Goal: Information Seeking & Learning: Learn about a topic

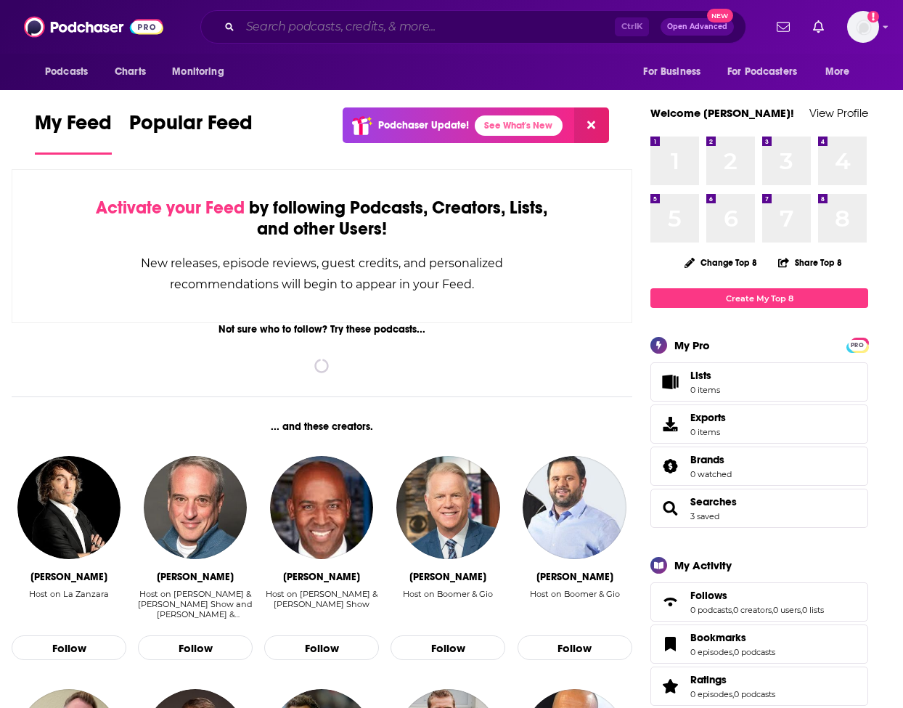
click at [518, 22] on input "Search podcasts, credits, & more..." at bounding box center [427, 26] width 374 height 23
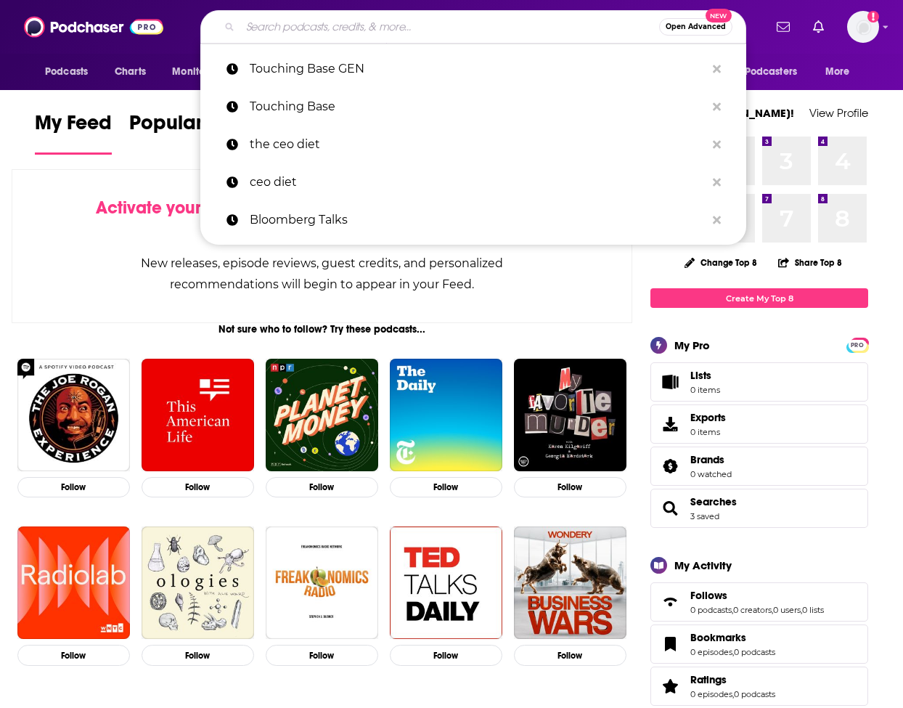
paste input "How Leaders Lead"
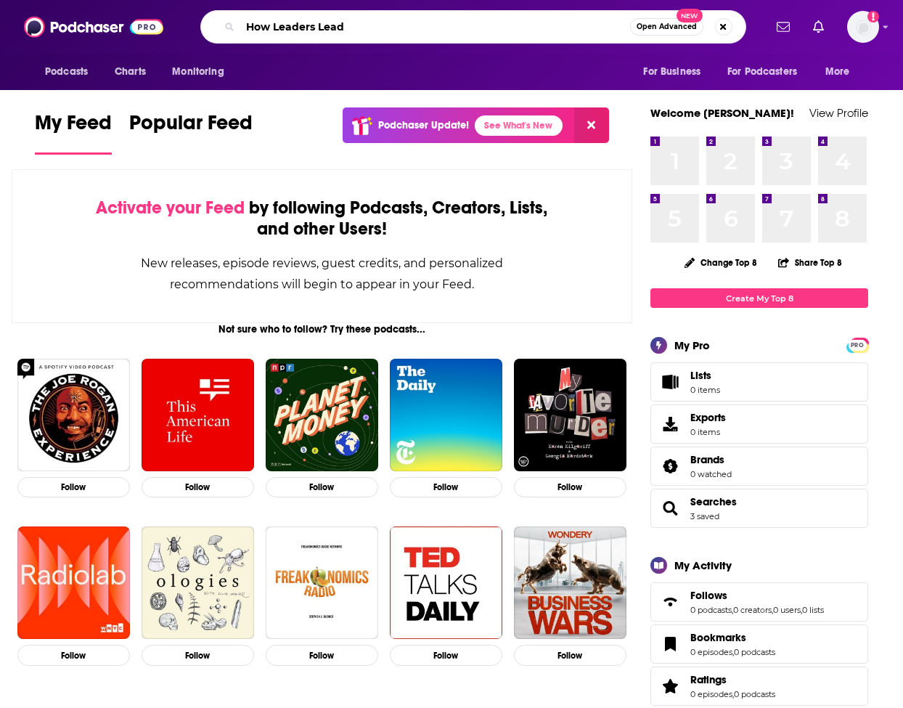
type input "How Leaders Lead"
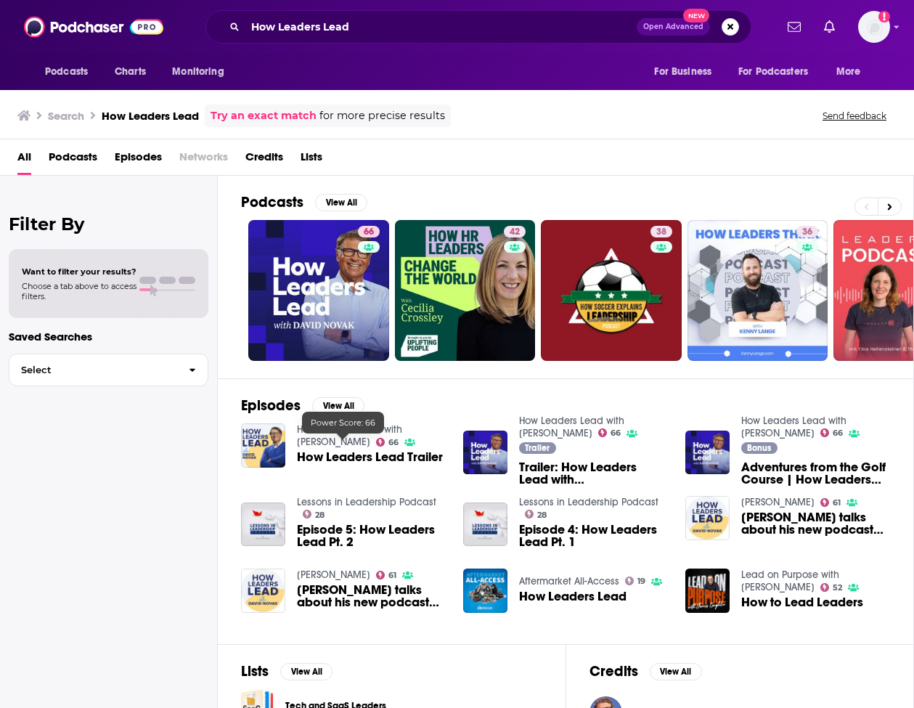
click at [360, 461] on span "How Leaders Lead Trailer" at bounding box center [370, 457] width 146 height 12
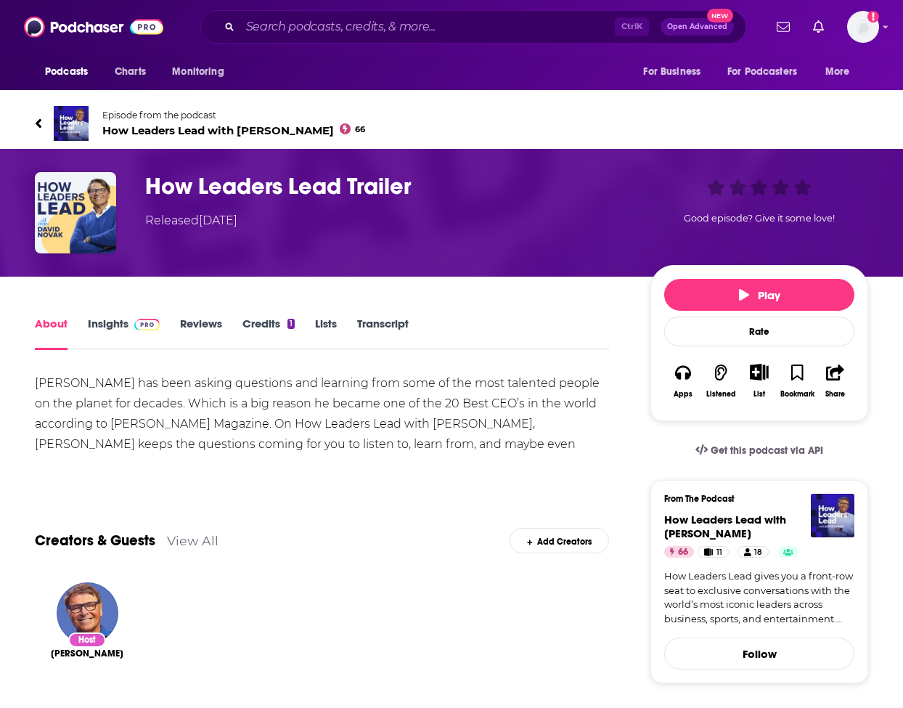
click at [112, 328] on link "Insights" at bounding box center [124, 332] width 72 height 33
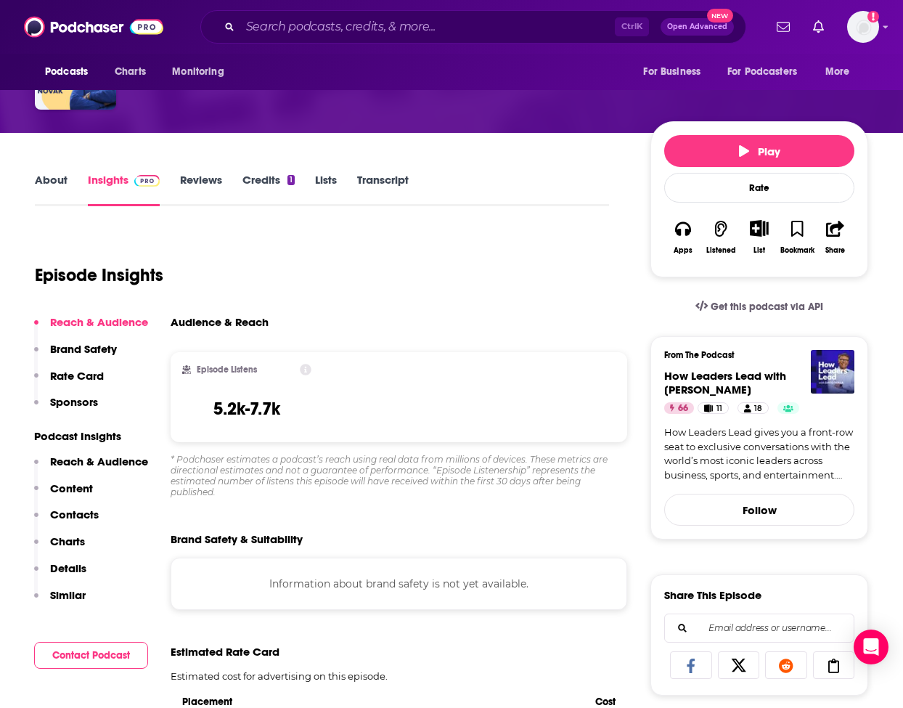
scroll to position [145, 0]
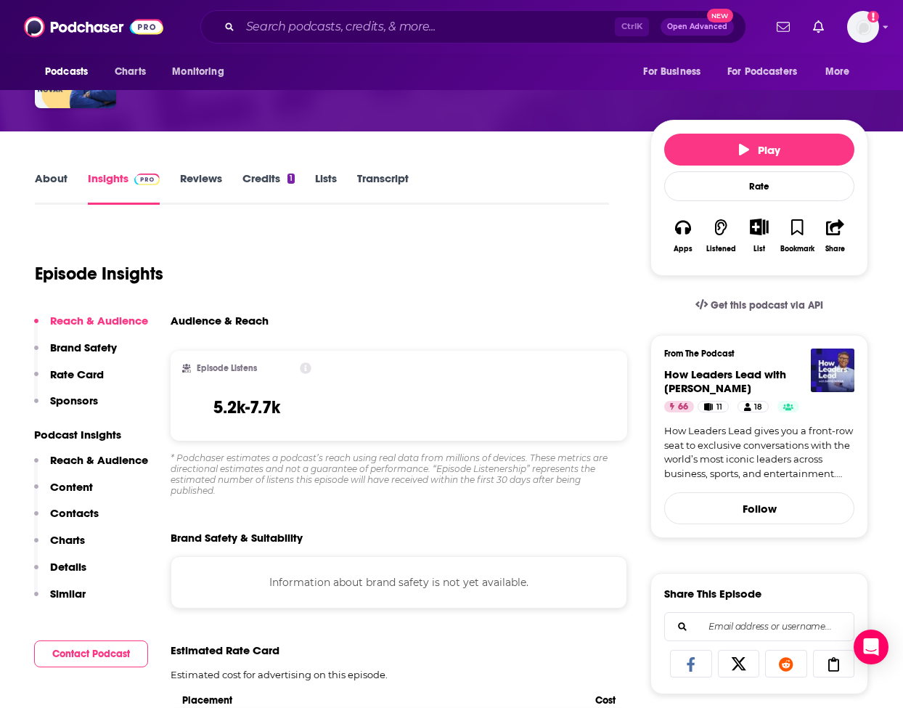
click at [57, 177] on link "About" at bounding box center [51, 187] width 33 height 33
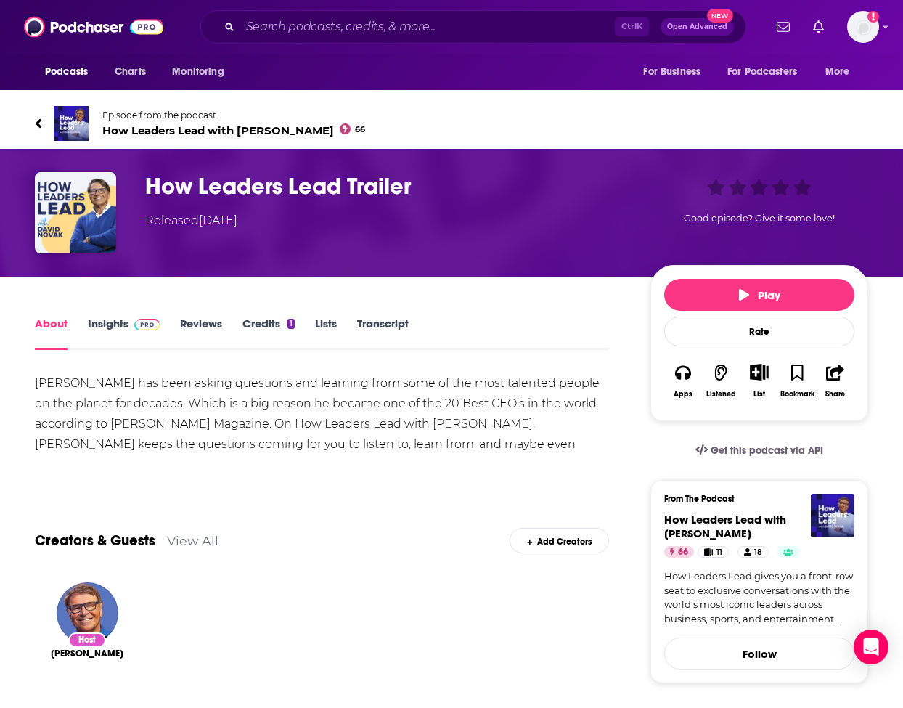
click at [121, 327] on link "Insights" at bounding box center [124, 332] width 72 height 33
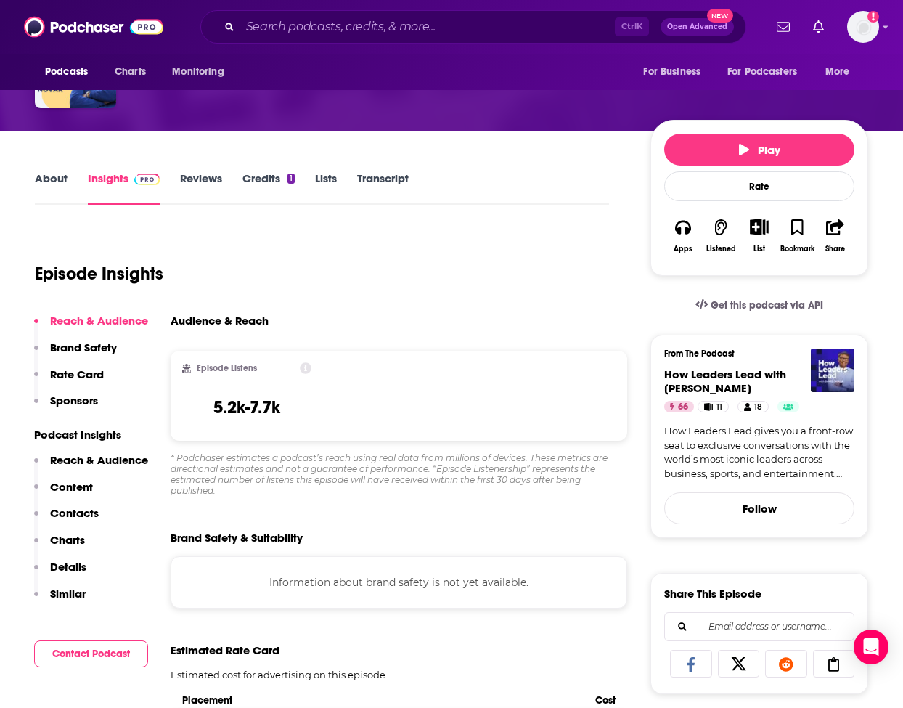
click at [128, 456] on p "Reach & Audience" at bounding box center [99, 460] width 98 height 14
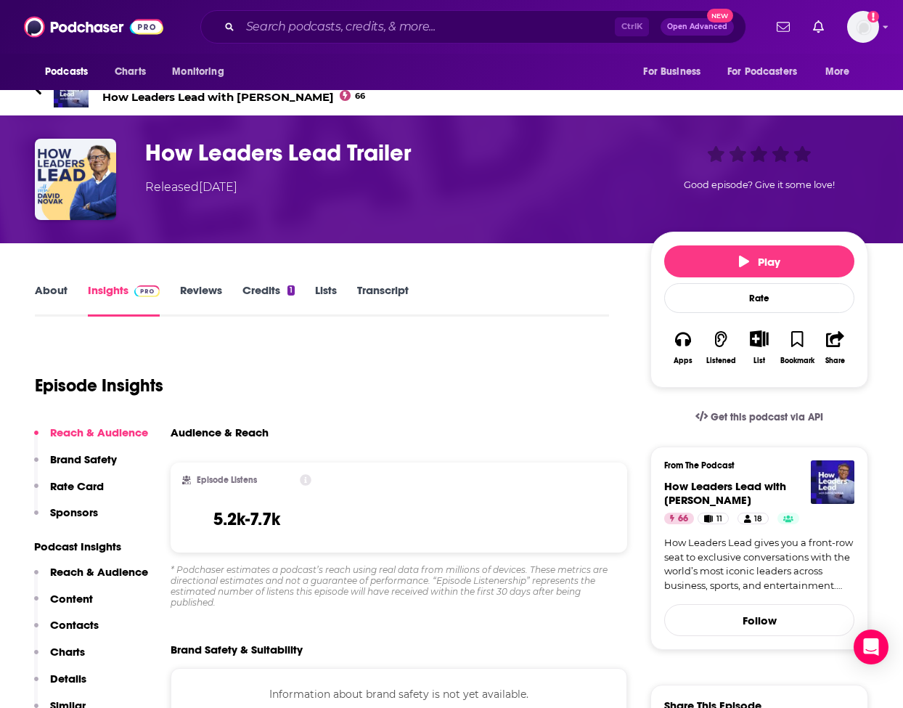
scroll to position [73, 0]
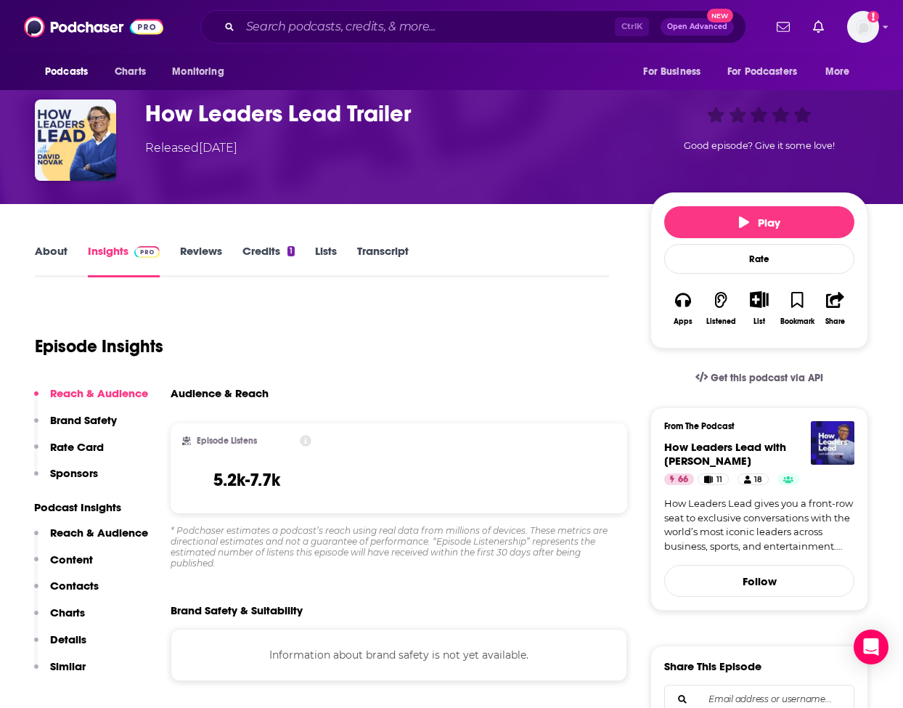
click at [42, 253] on link "About" at bounding box center [51, 260] width 33 height 33
